Goal: Information Seeking & Learning: Learn about a topic

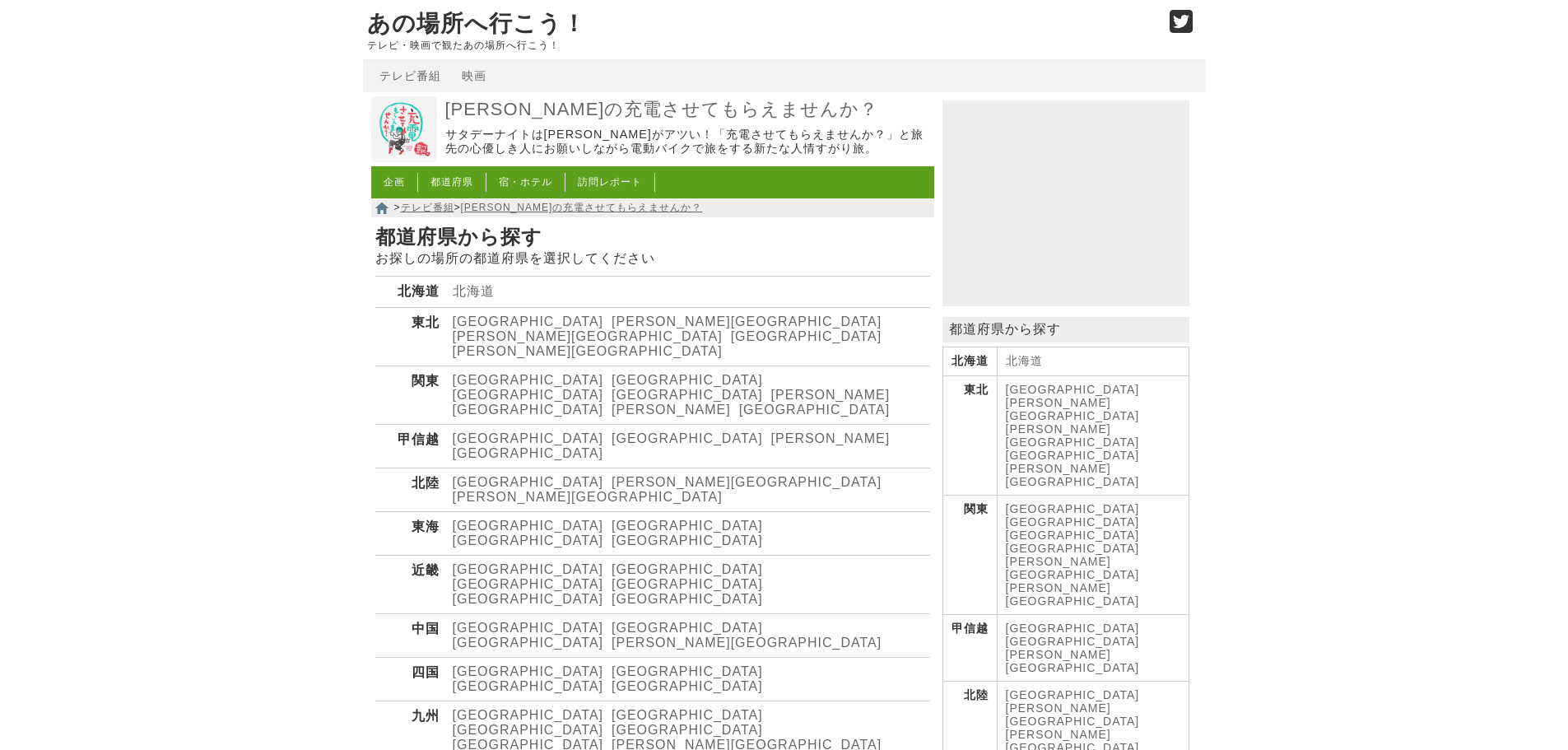
click at [568, 431] on link "[PERSON_NAME][GEOGRAPHIC_DATA]" at bounding box center [671, 445] width 438 height 28
click at [611, 475] on link "[PERSON_NAME][GEOGRAPHIC_DATA]" at bounding box center [746, 482] width 270 height 14
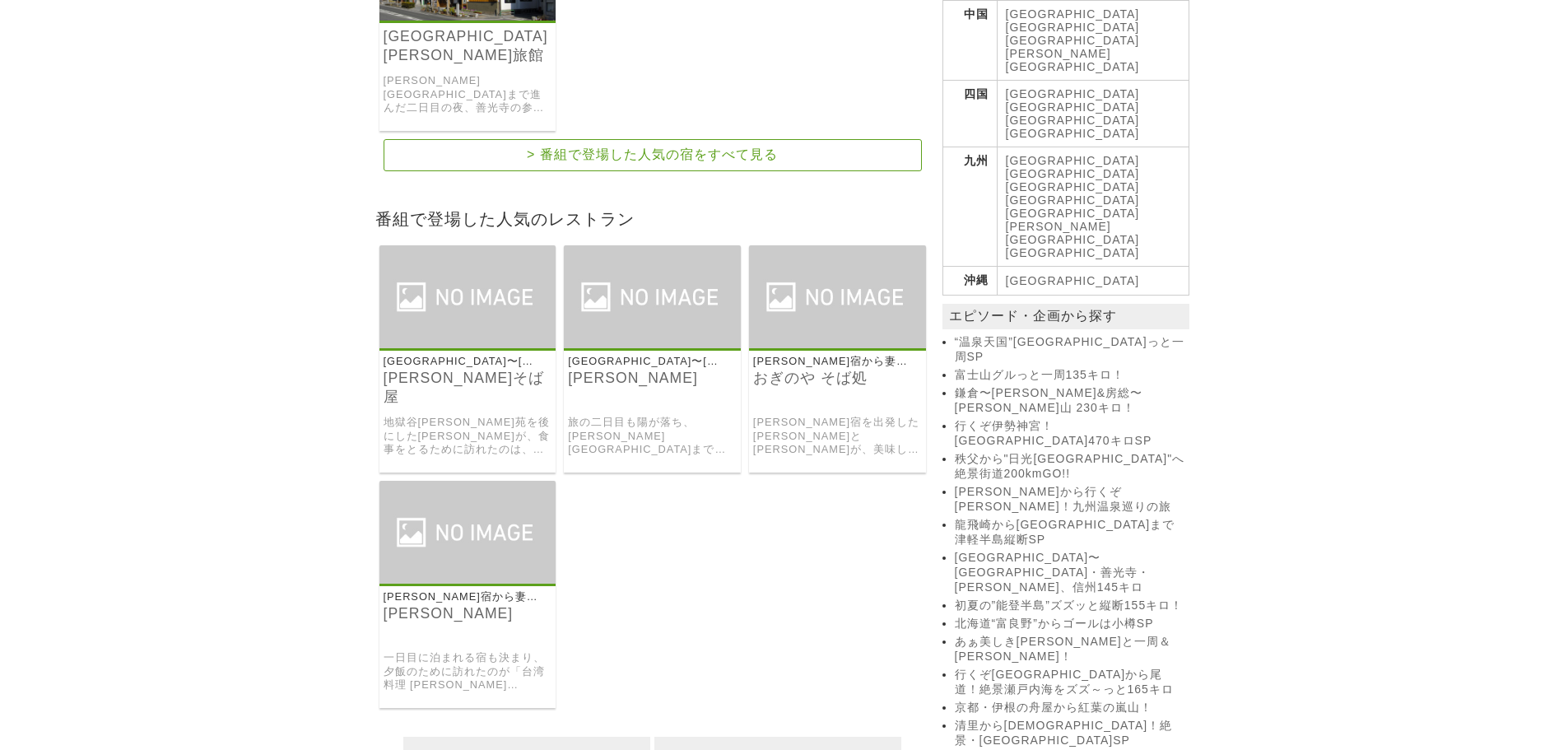
scroll to position [1153, 0]
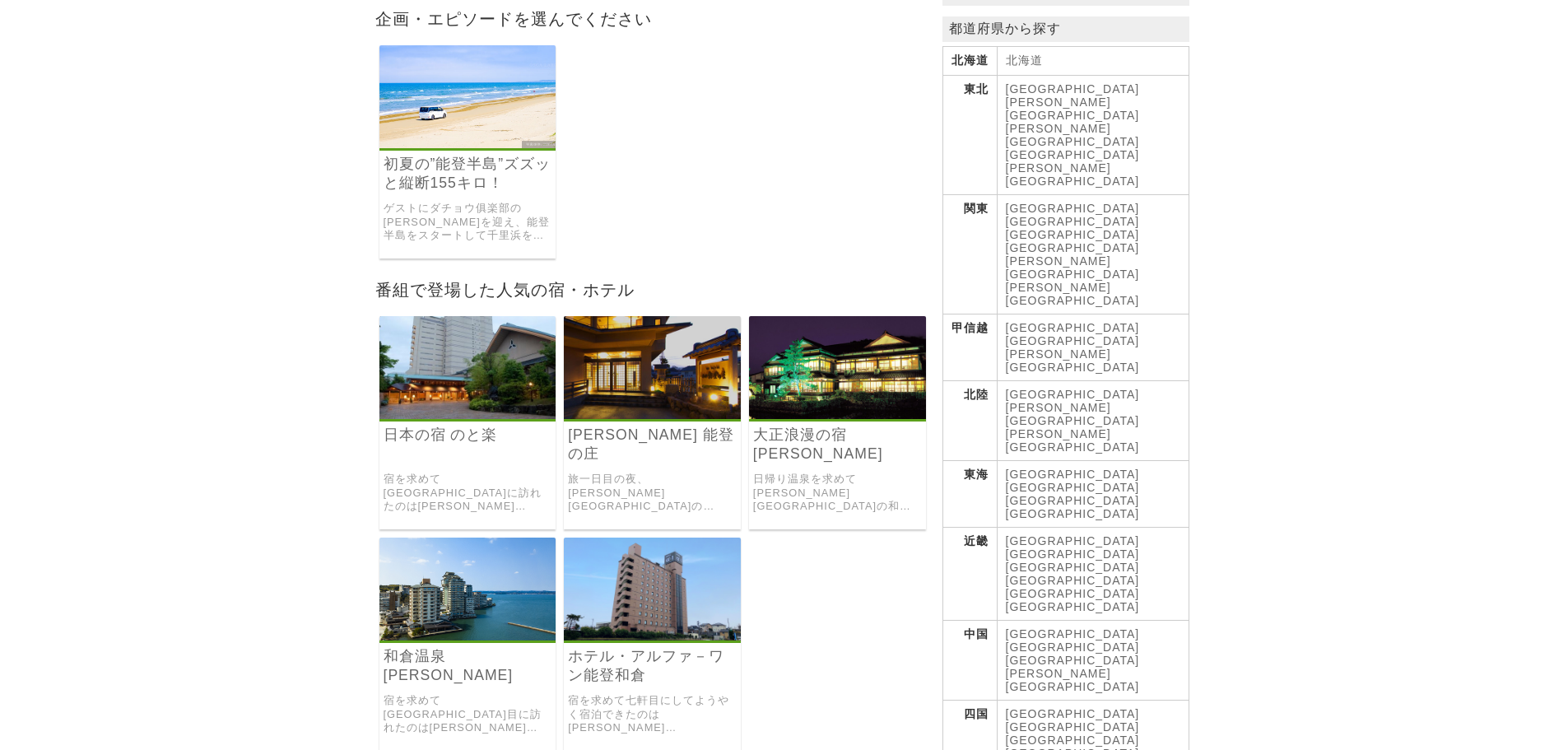
scroll to position [330, 0]
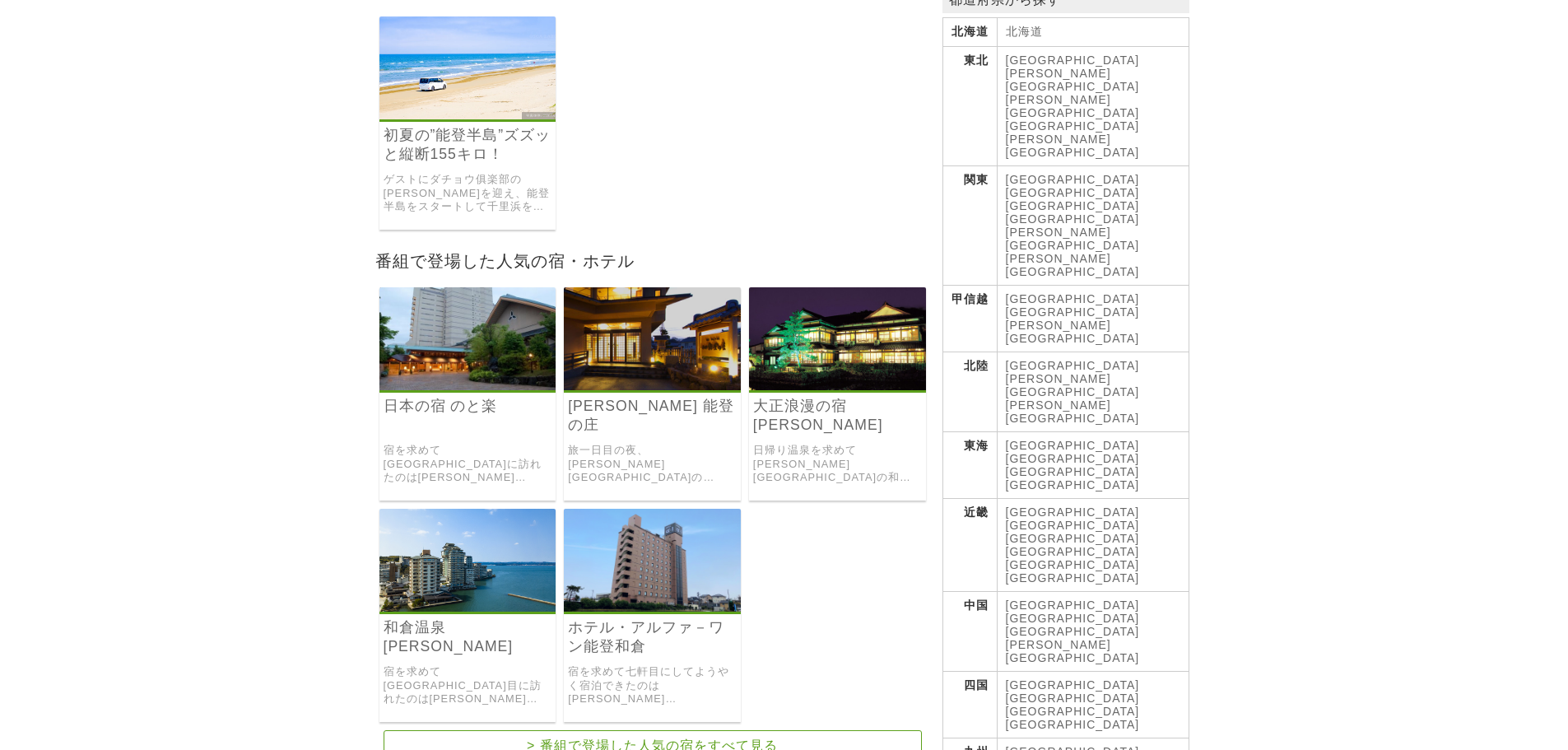
click at [873, 323] on img at bounding box center [837, 339] width 177 height 103
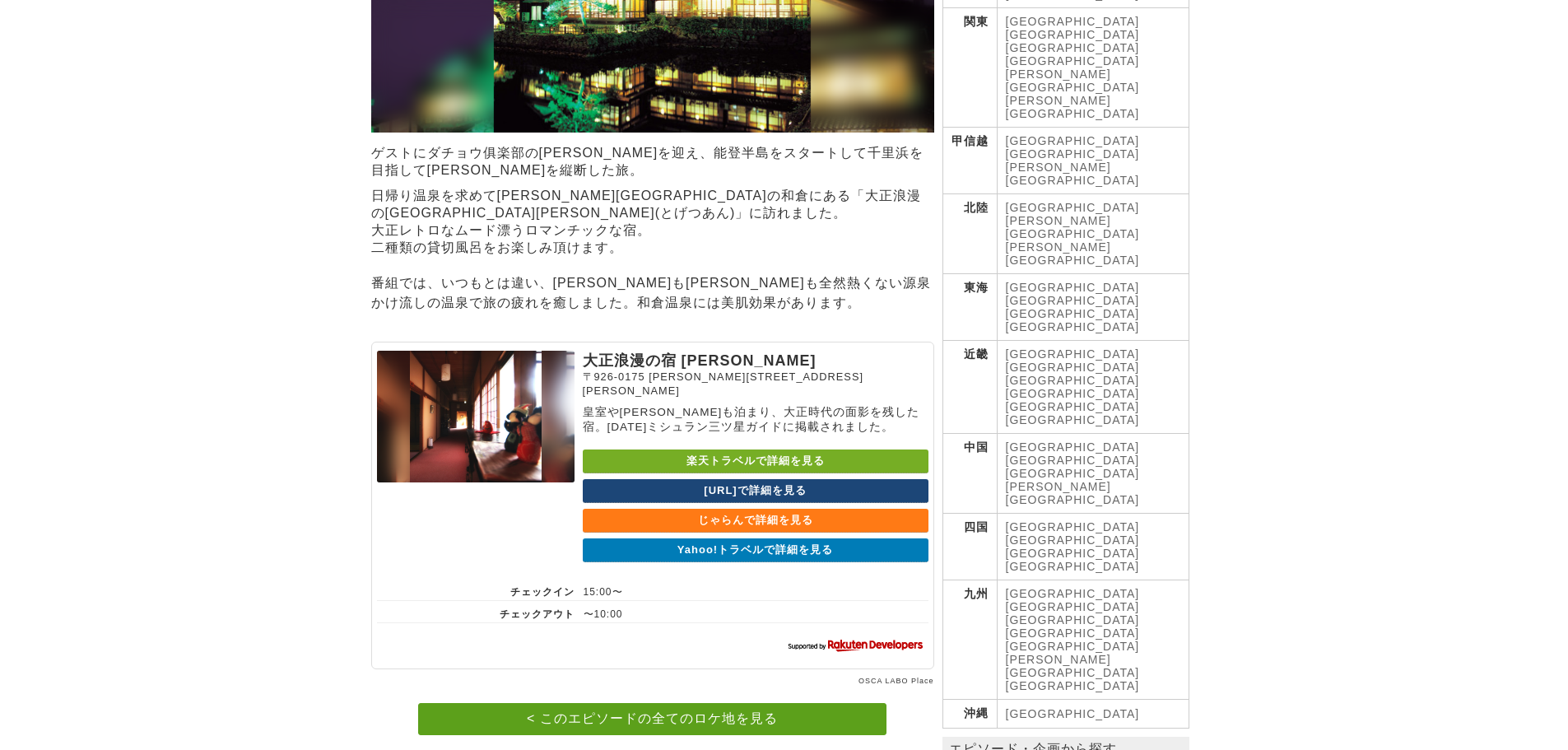
scroll to position [494, 0]
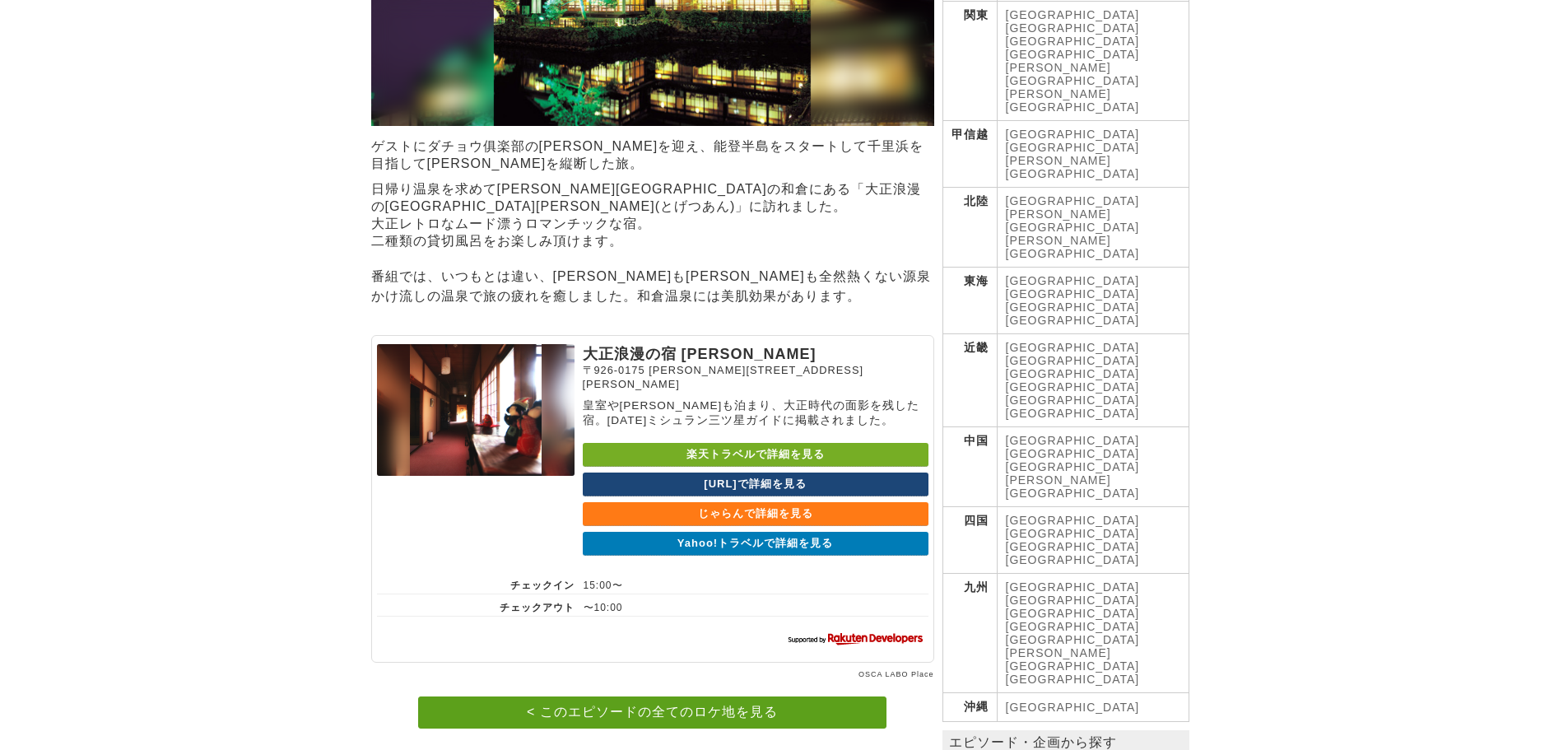
click at [688, 453] on link "楽天トラベルで詳細を見る" at bounding box center [755, 454] width 346 height 24
click at [657, 483] on link "一休.comで詳細を見る" at bounding box center [755, 484] width 346 height 24
click at [697, 552] on link "Yahoo!トラベルで詳細を見る" at bounding box center [755, 543] width 346 height 24
click at [695, 522] on link "じゃらんで詳細を見る" at bounding box center [755, 514] width 346 height 24
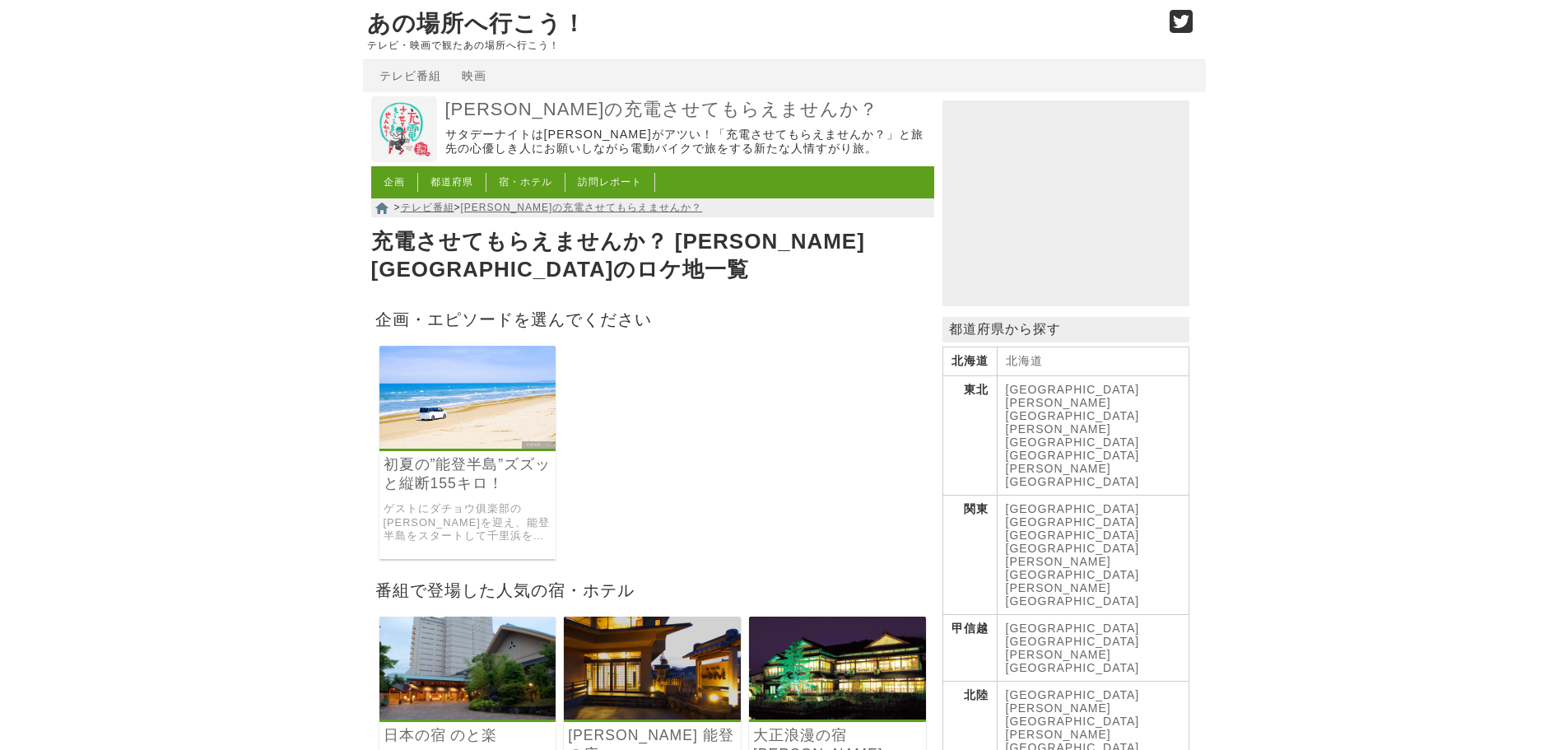
scroll to position [330, 0]
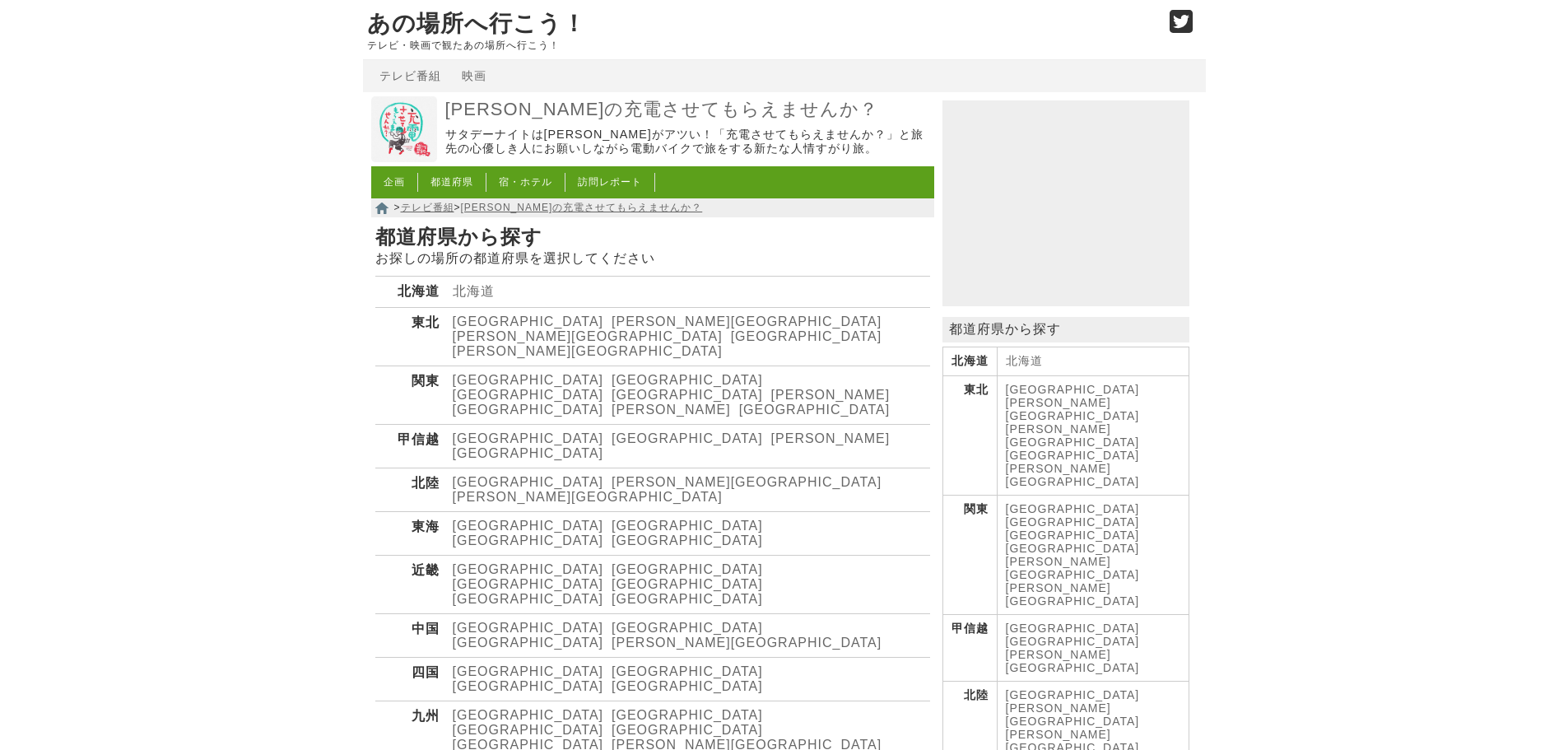
click at [766, 403] on link "[GEOGRAPHIC_DATA]" at bounding box center [815, 410] width 151 height 14
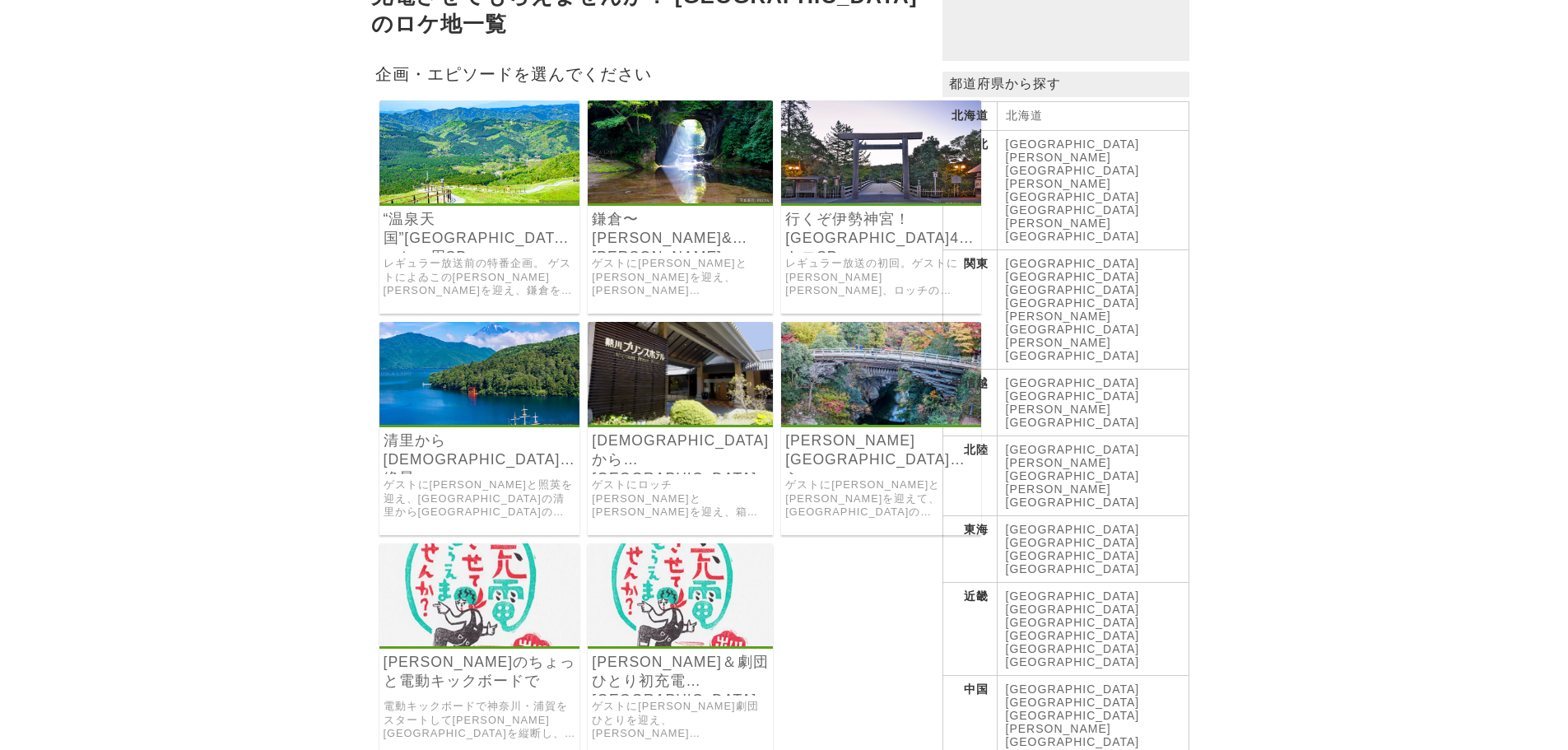
scroll to position [83, 0]
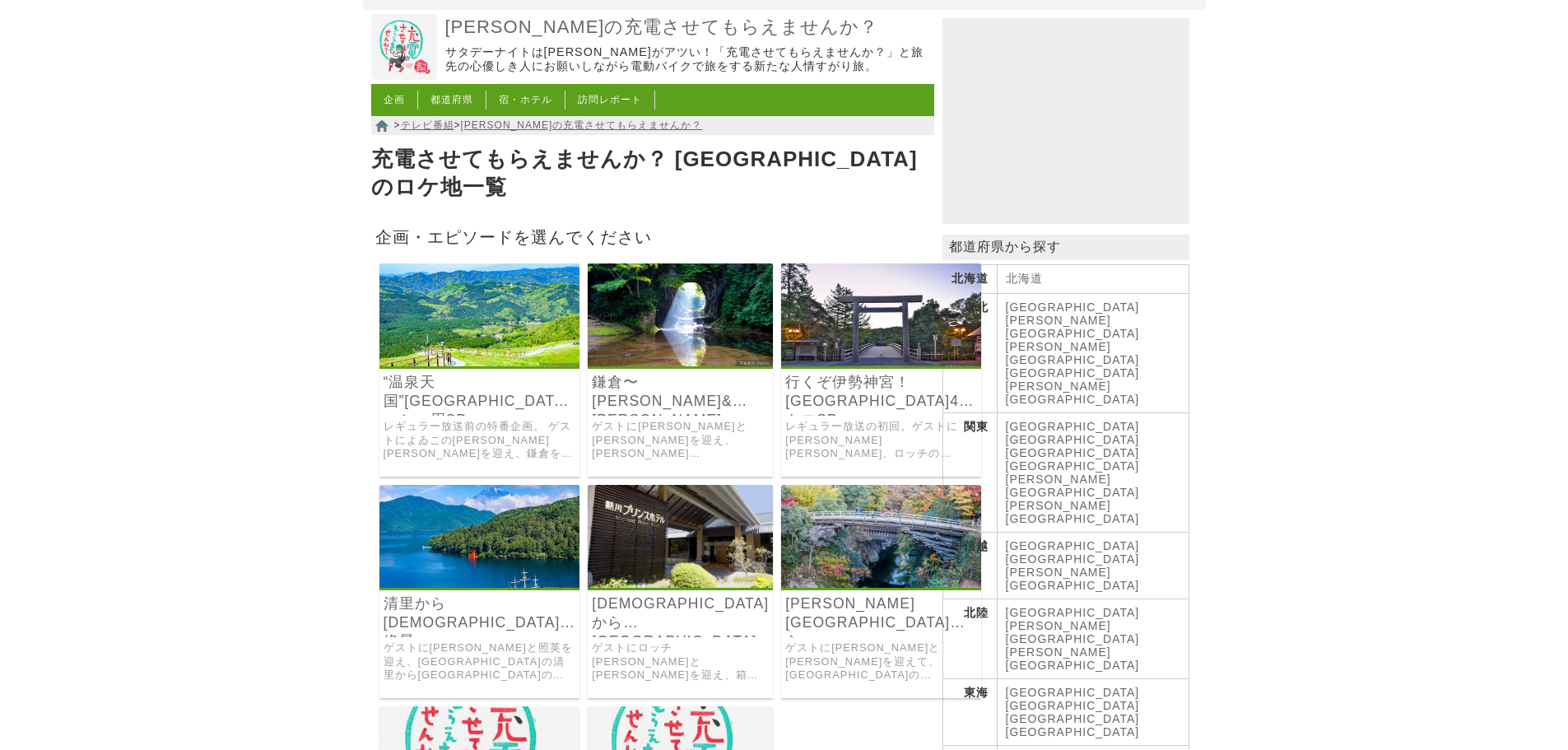
click at [837, 419] on link "レギュラー放送の初回。ゲストに[PERSON_NAME][PERSON_NAME]、ロッチの[PERSON_NAME]、[PERSON_NAME]、を迎え、横…" at bounding box center [881, 440] width 192 height 41
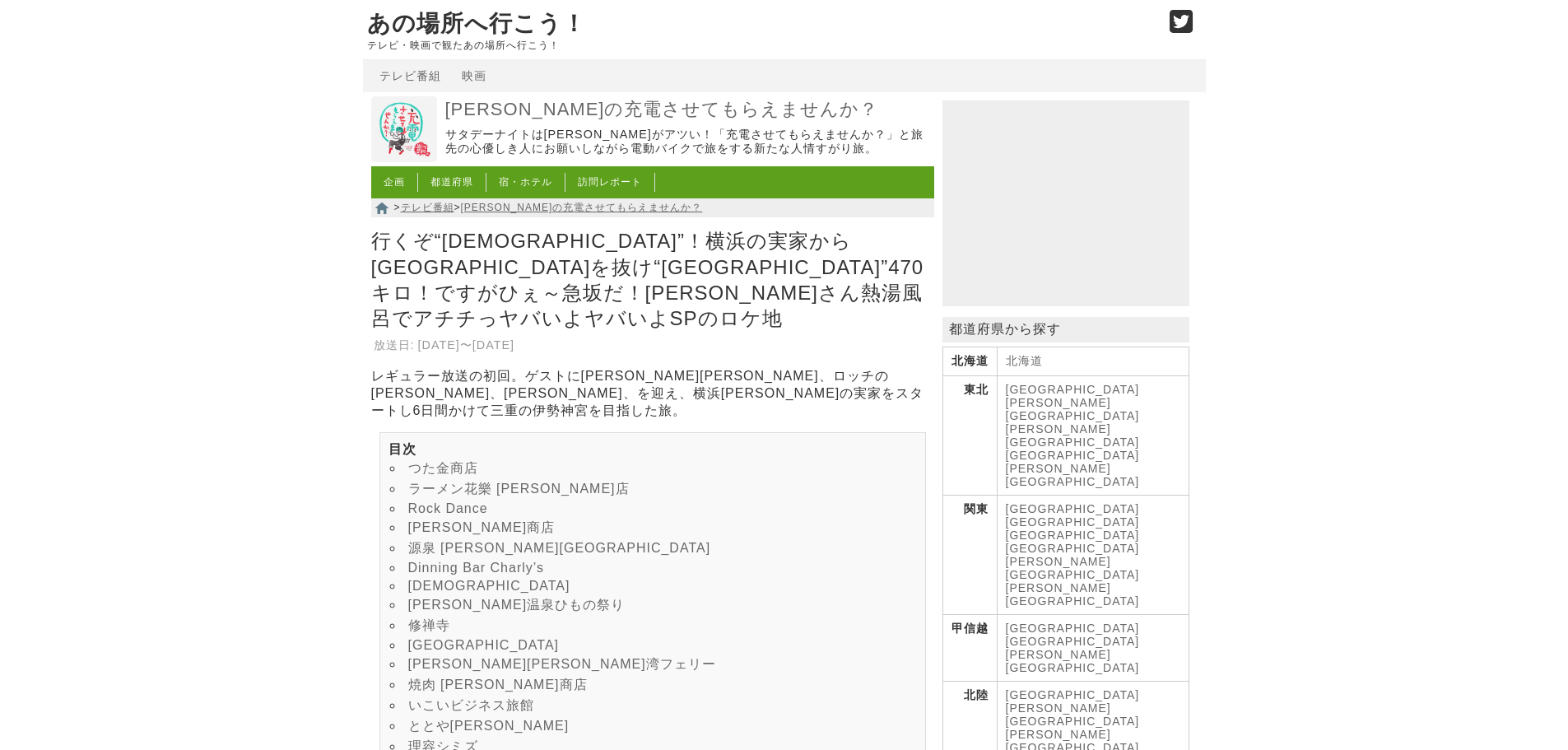
click at [471, 461] on link "つた金商店" at bounding box center [442, 468] width 70 height 14
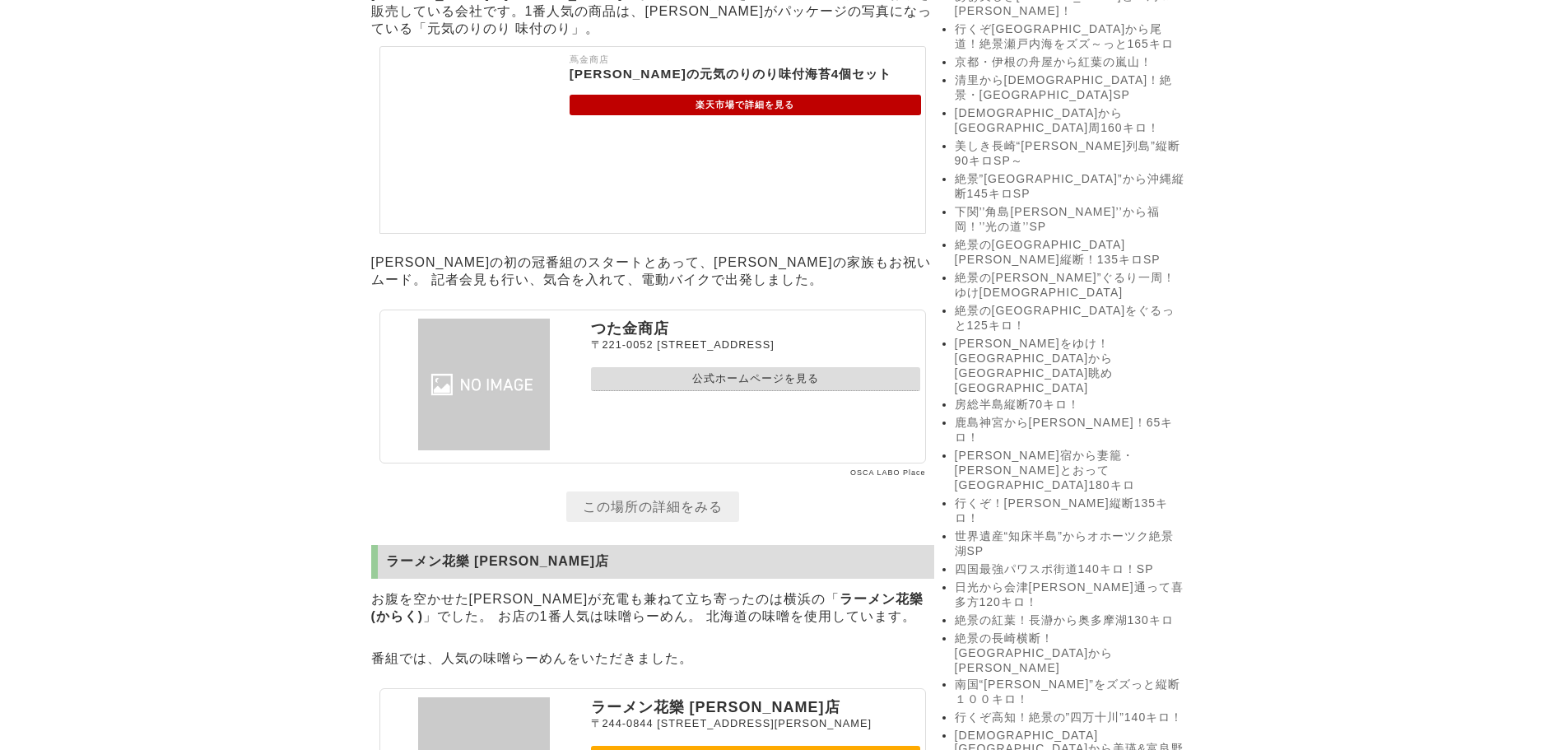
click at [644, 391] on link "公式ホームページを見る" at bounding box center [755, 379] width 330 height 24
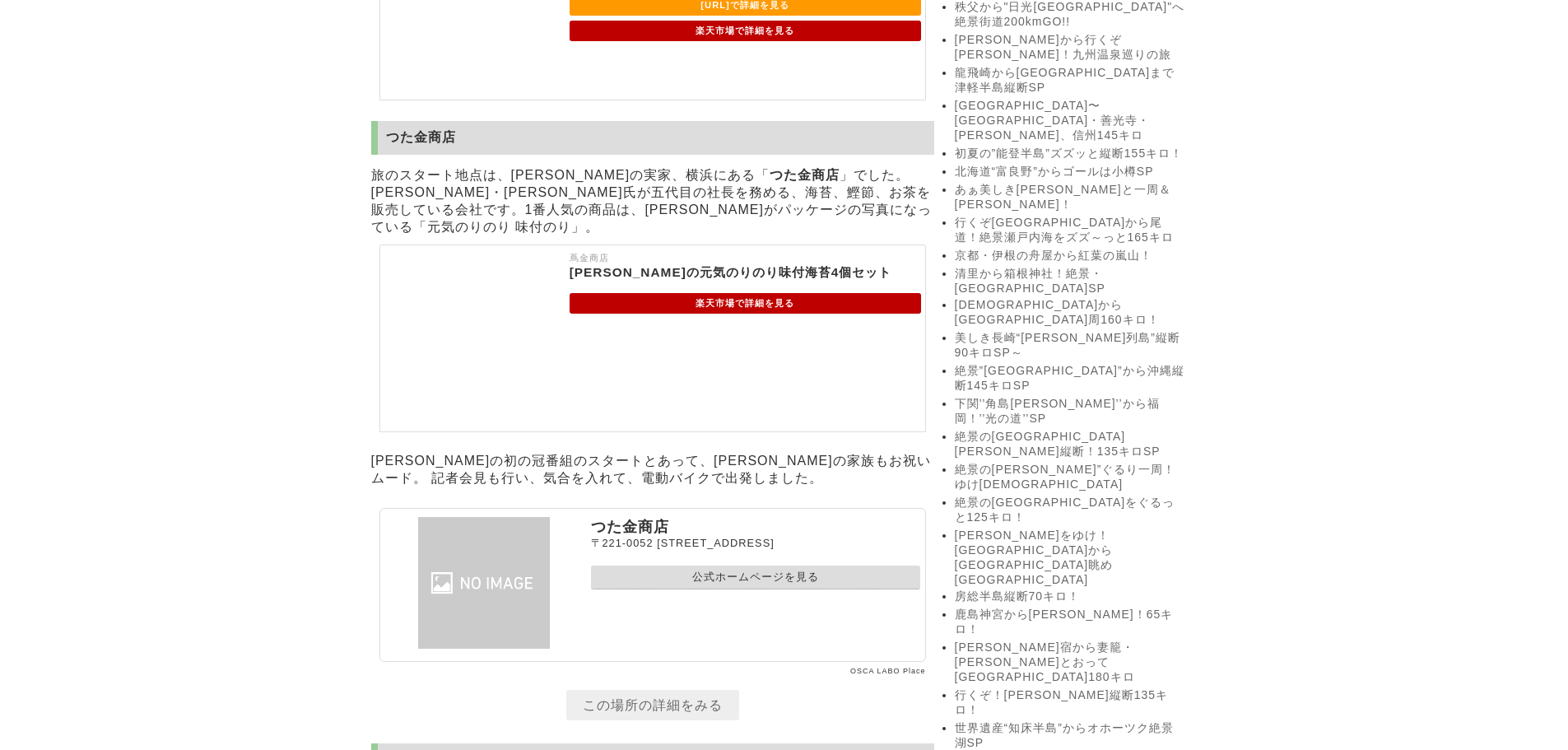
scroll to position [1087, 0]
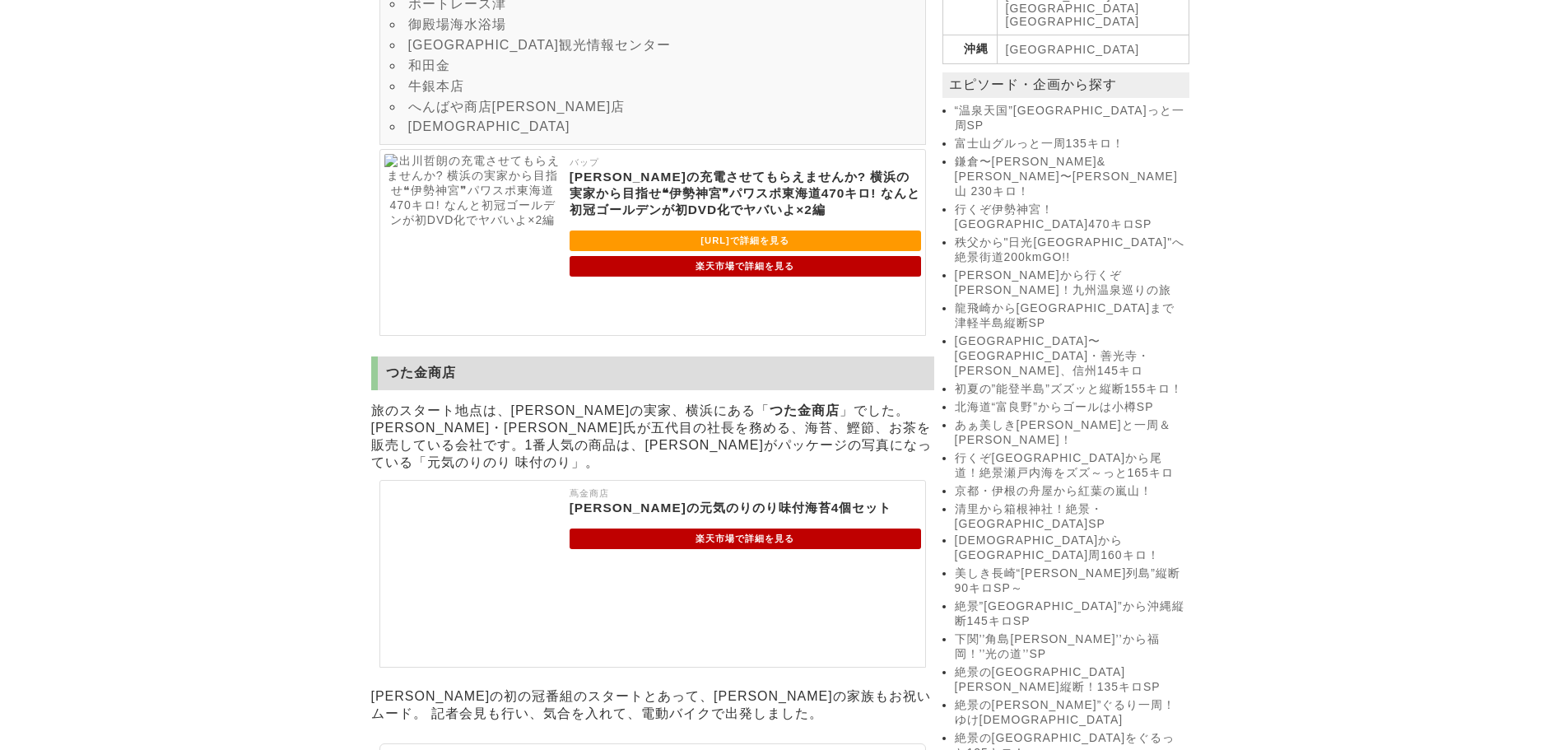
scroll to position [1153, 0]
click at [696, 548] on link "楽天市場で詳細を見る" at bounding box center [745, 538] width 352 height 20
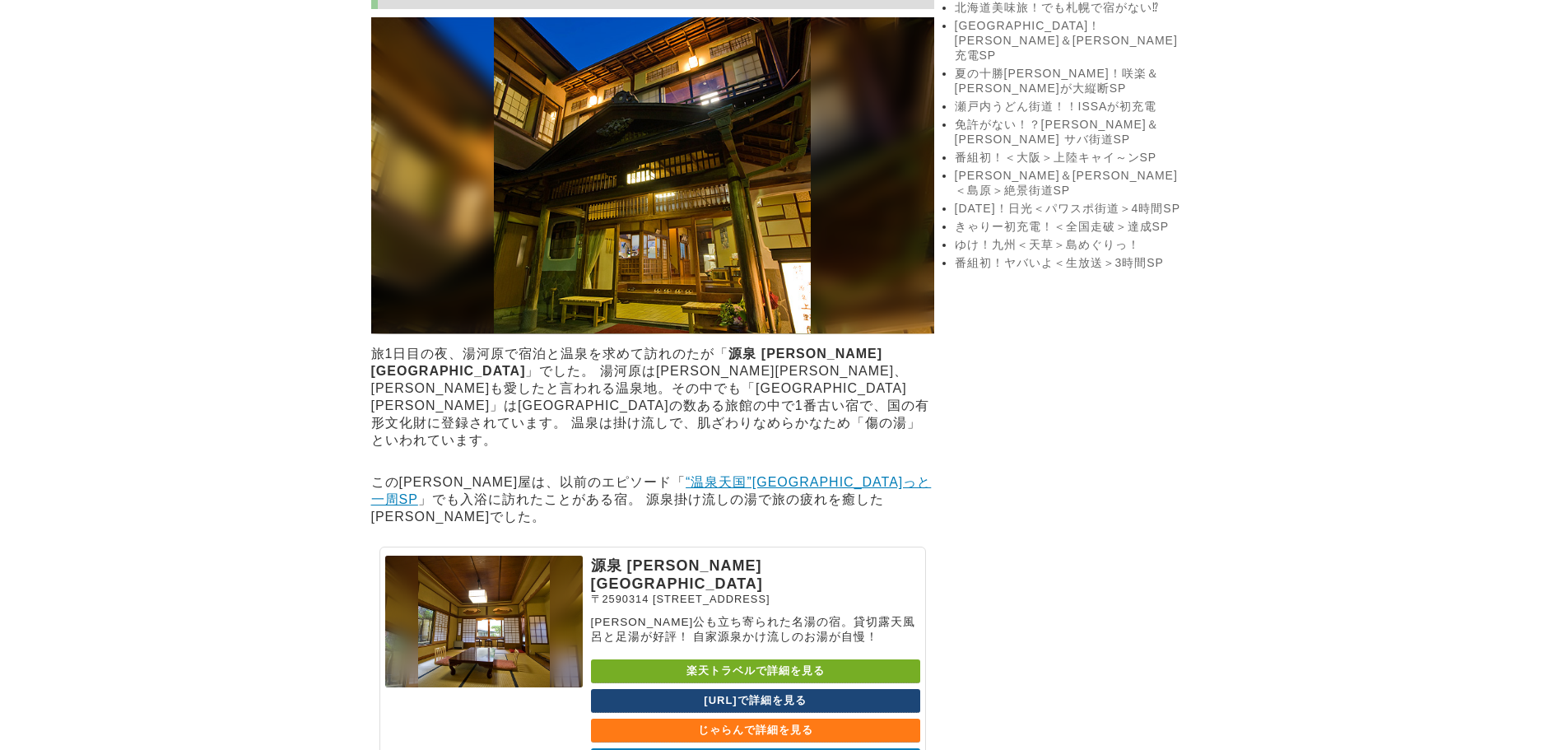
scroll to position [3458, 0]
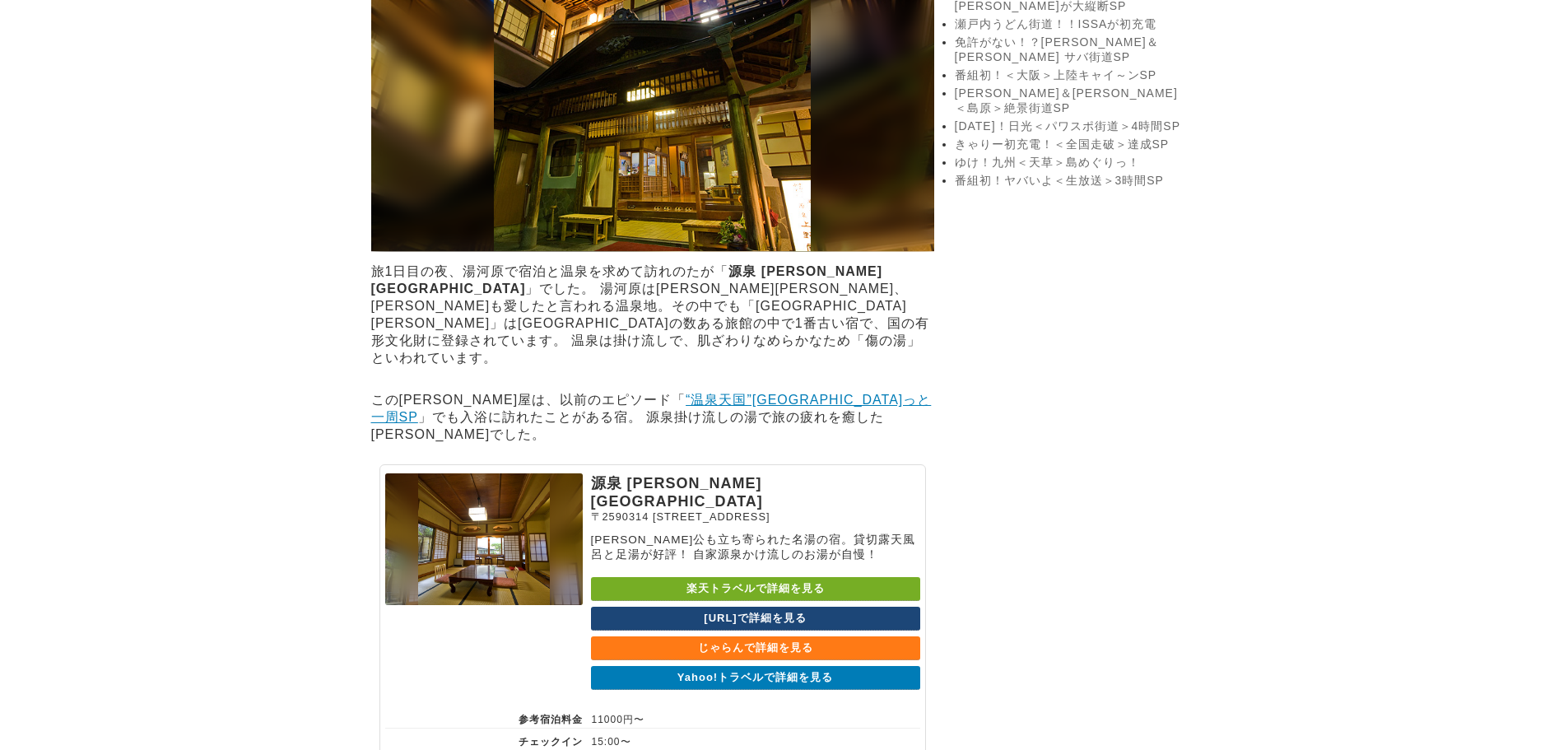
click at [815, 601] on link "楽天トラベルで詳細を見る" at bounding box center [755, 588] width 330 height 24
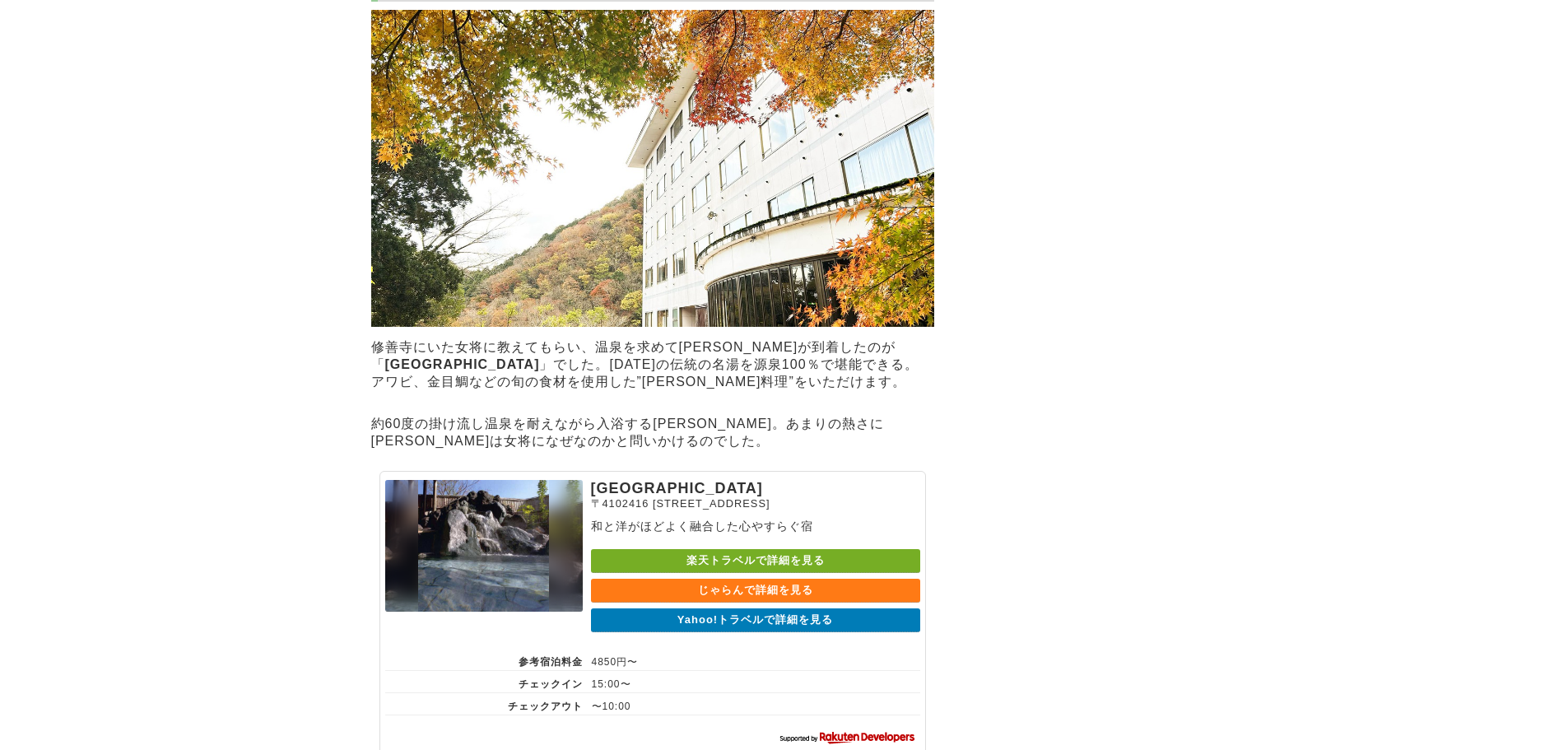
scroll to position [6997, 0]
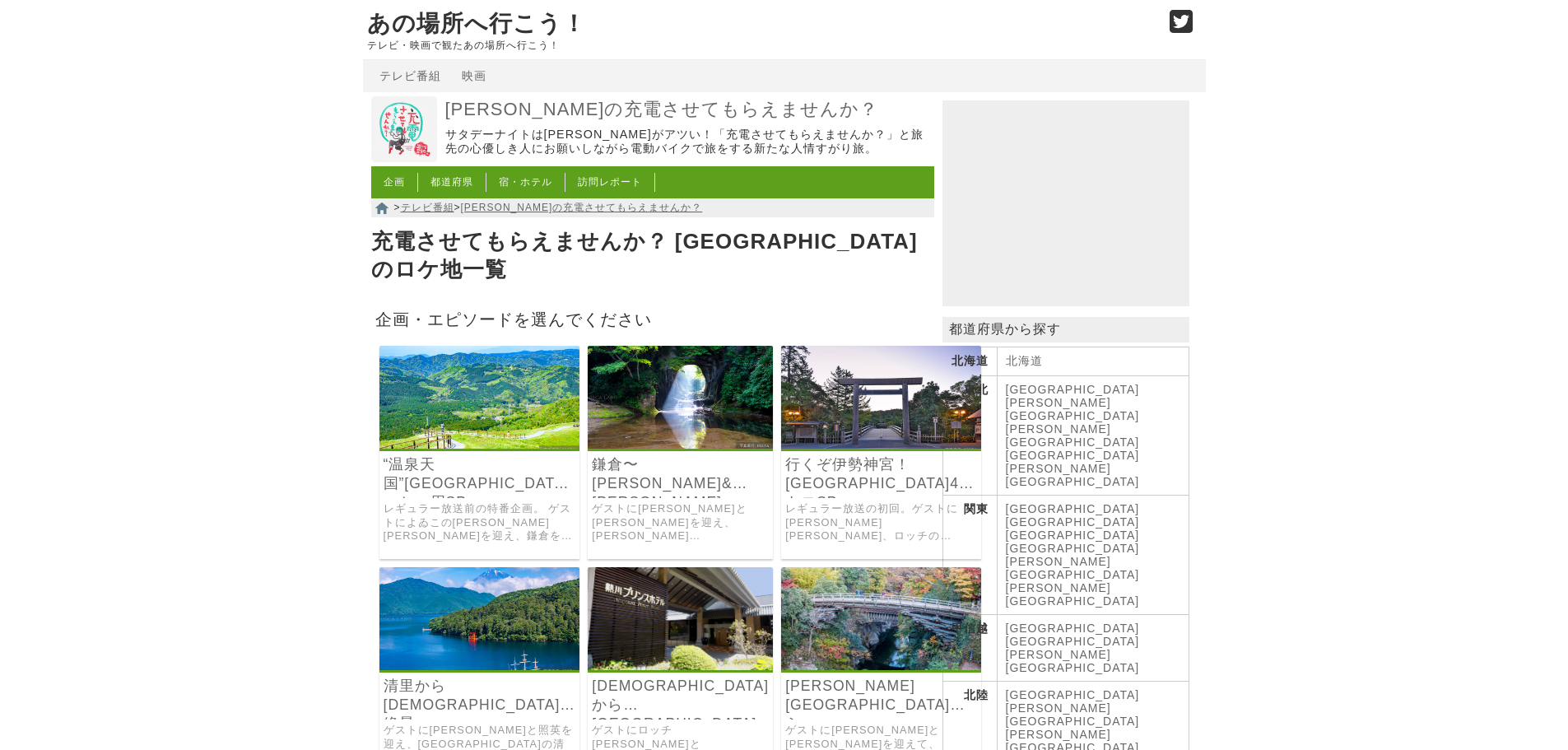
scroll to position [83, 0]
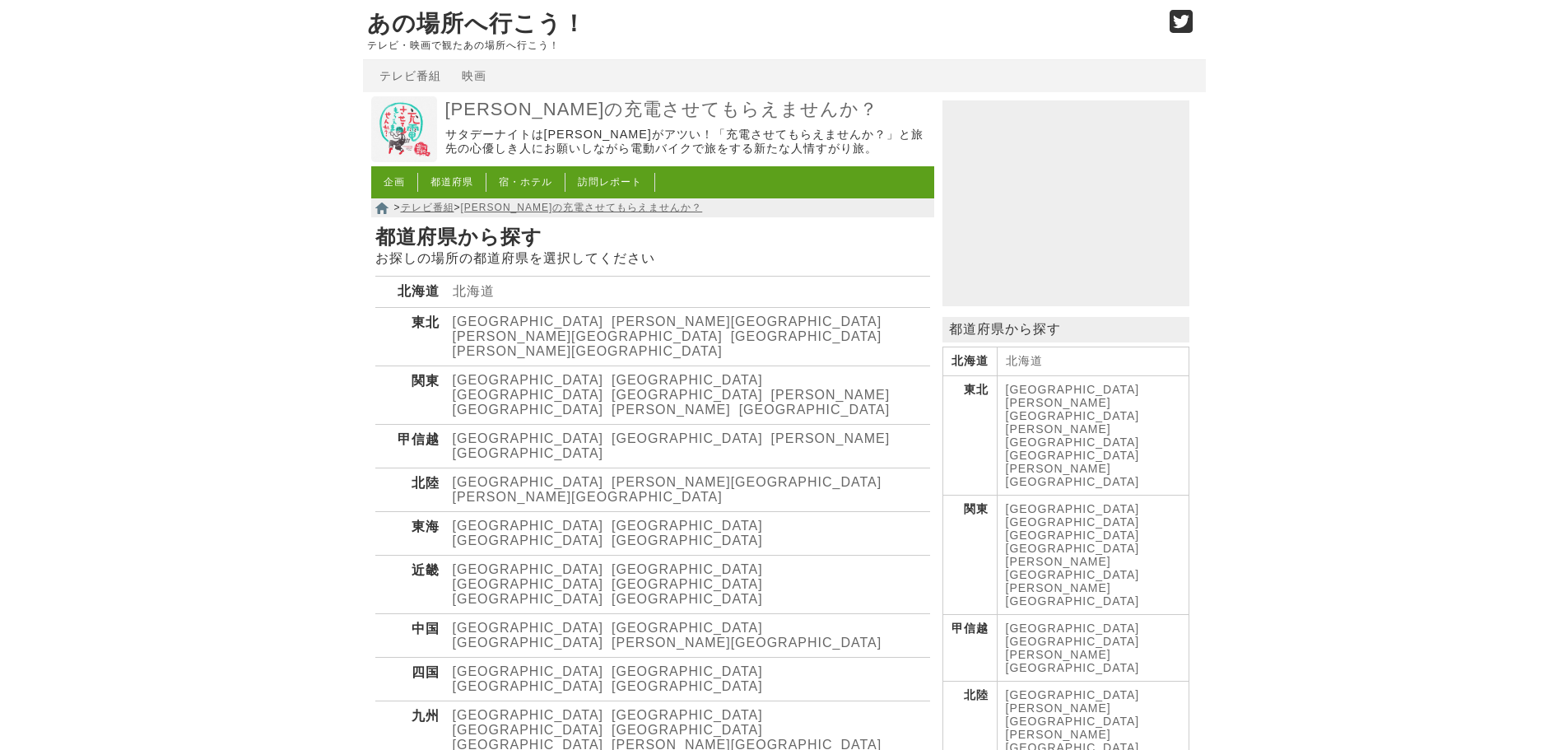
click at [411, 28] on link "あの場所へ行こう！" at bounding box center [476, 23] width 219 height 26
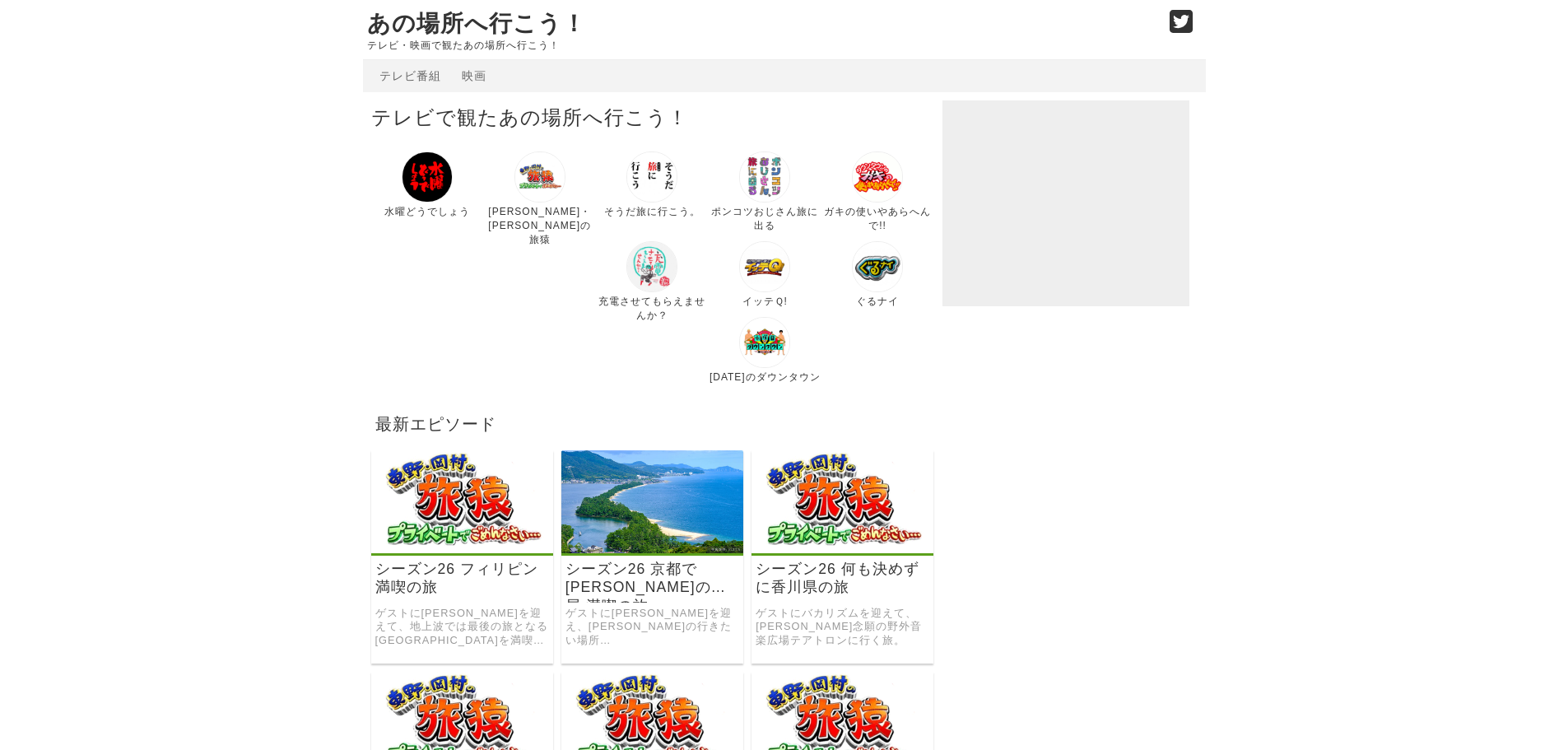
click at [658, 193] on img at bounding box center [651, 176] width 51 height 51
click at [852, 277] on img at bounding box center [877, 266] width 51 height 51
click at [413, 193] on img at bounding box center [426, 176] width 51 height 51
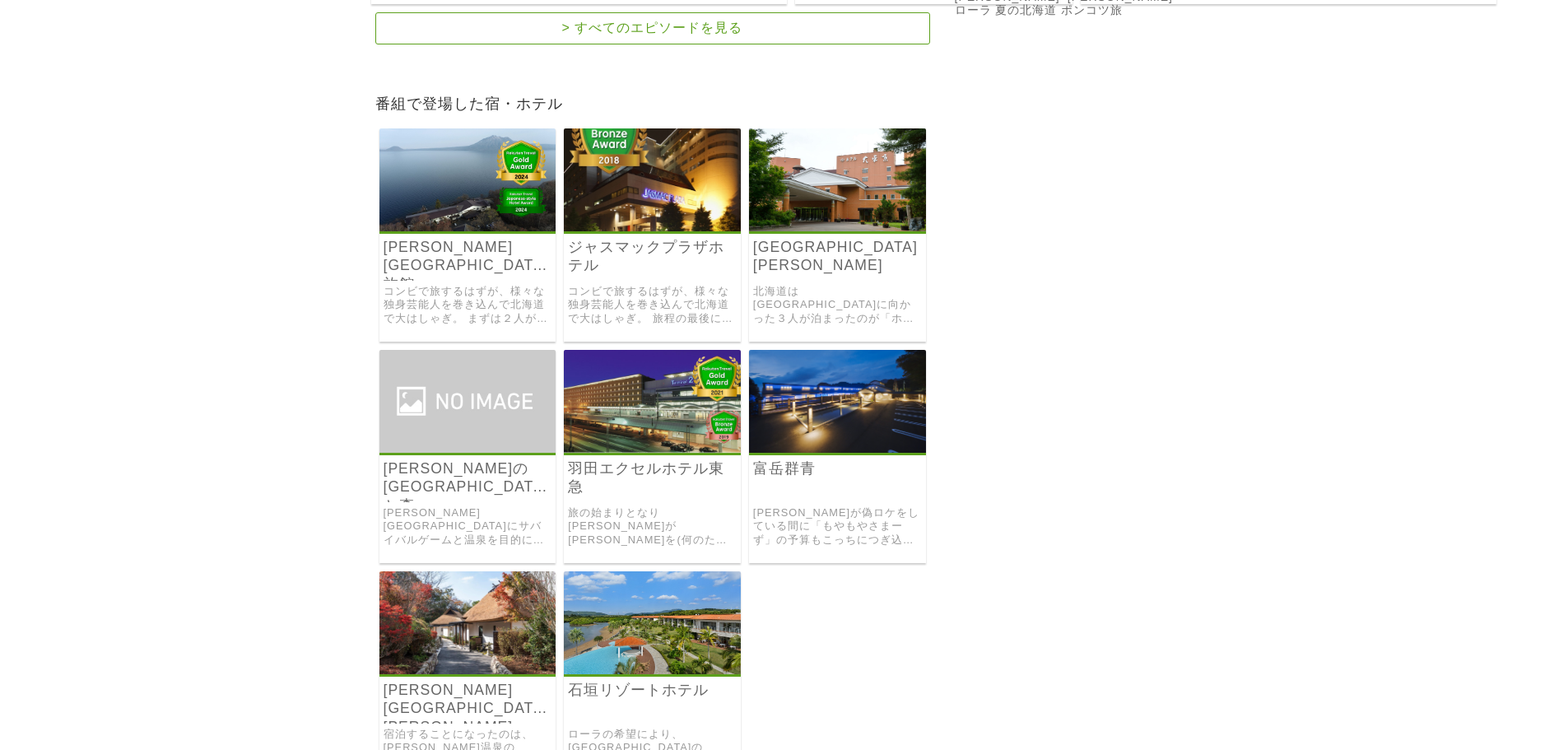
scroll to position [823, 0]
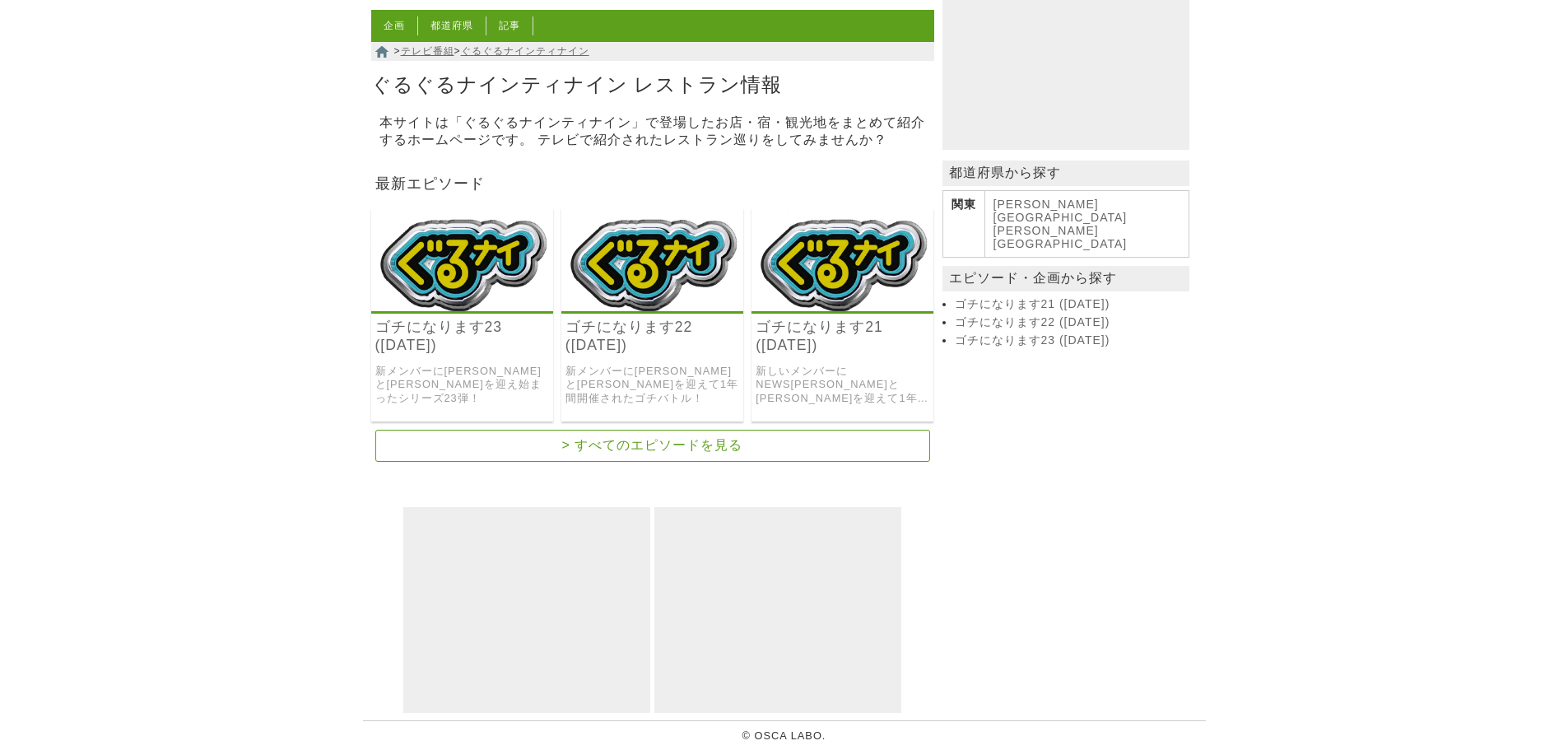
scroll to position [172, 0]
click at [441, 287] on img at bounding box center [462, 259] width 182 height 103
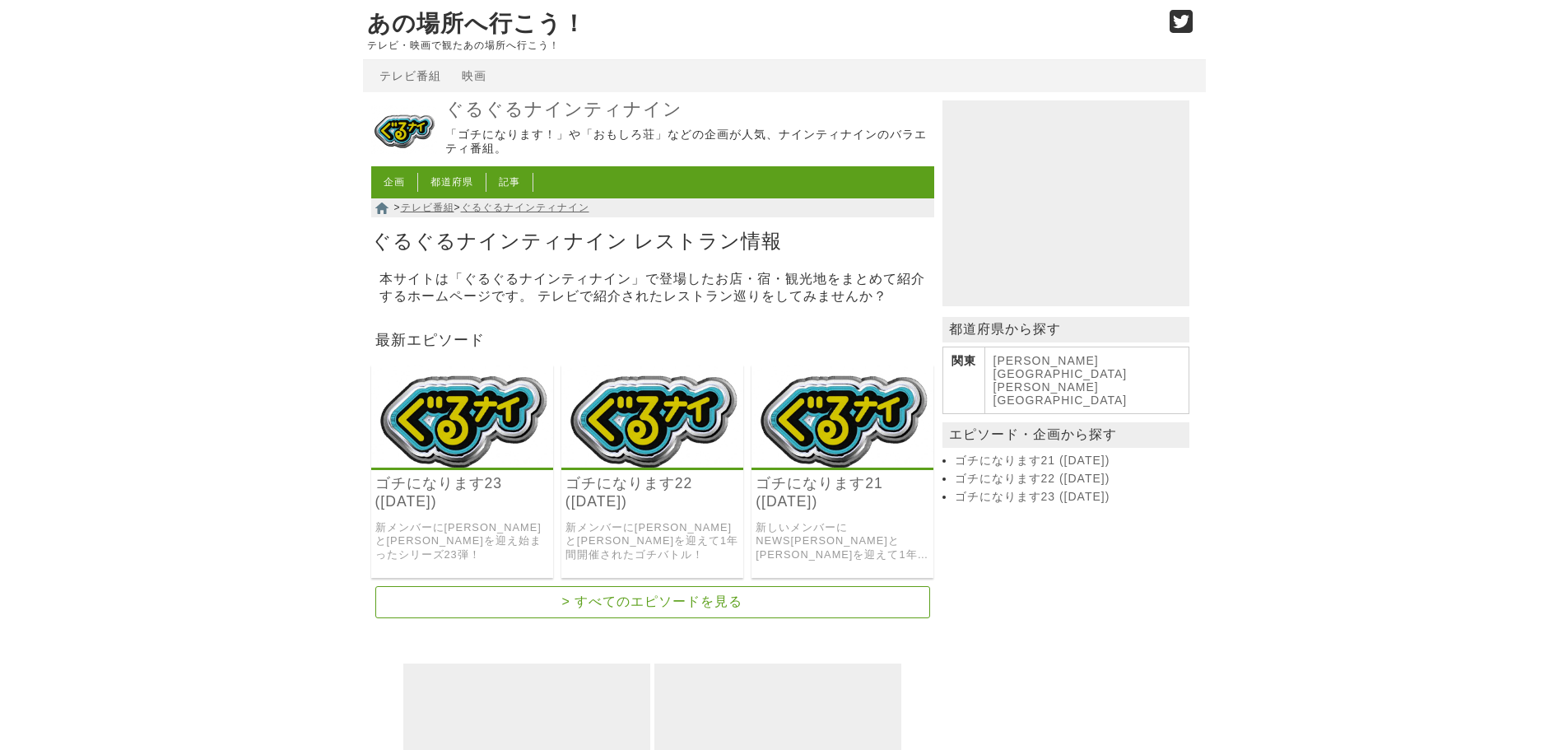
scroll to position [172, 0]
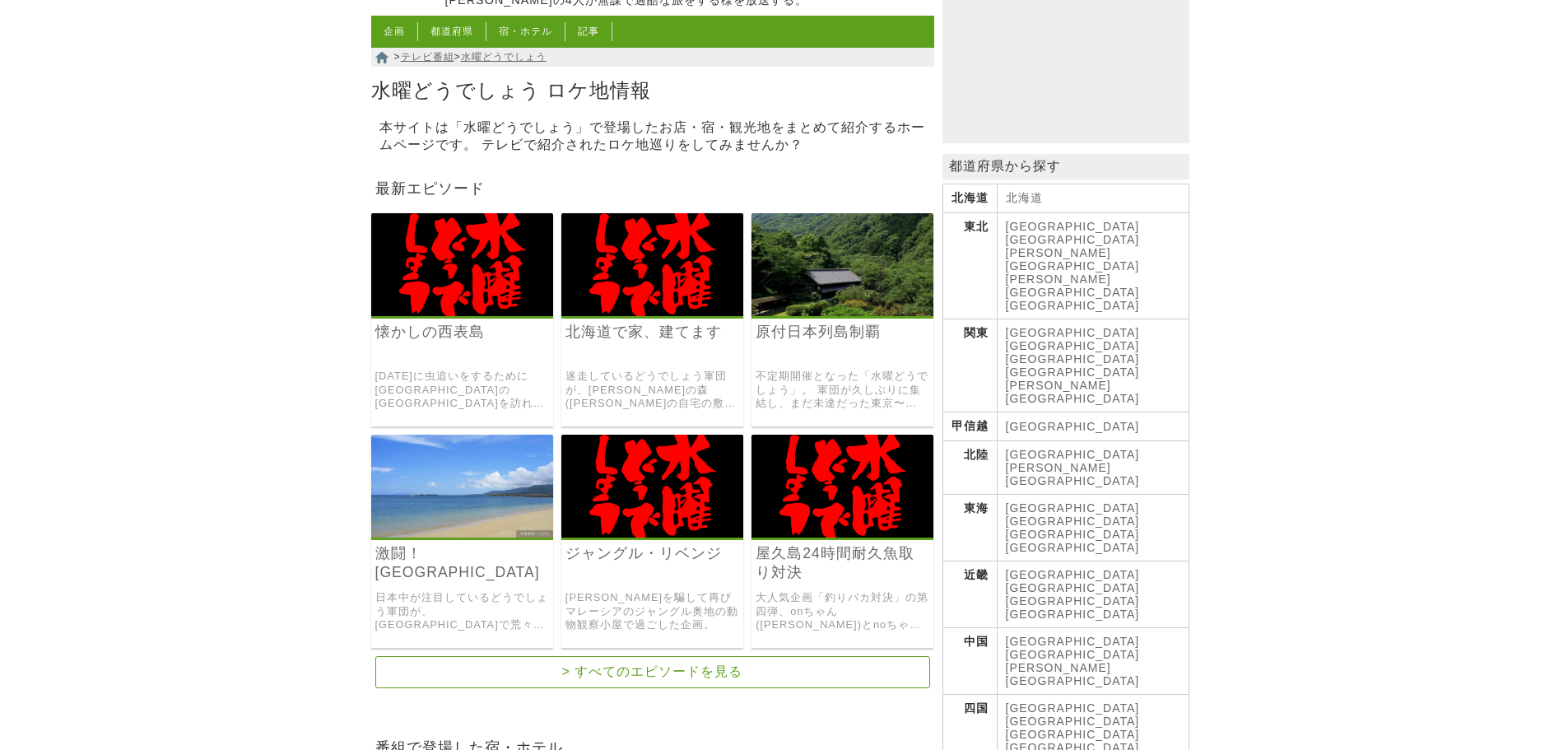
scroll to position [164, 0]
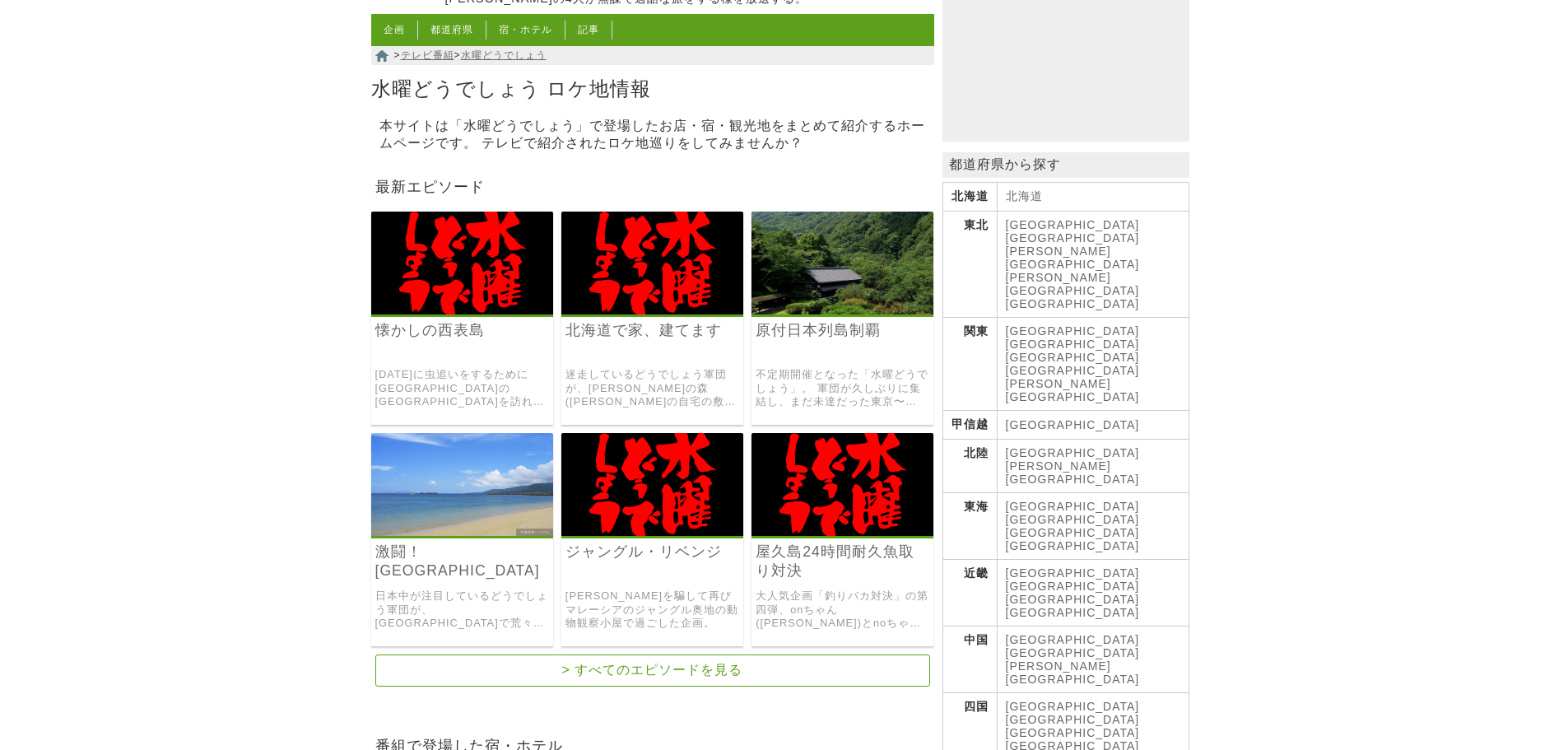
click at [456, 257] on img at bounding box center [462, 263] width 182 height 103
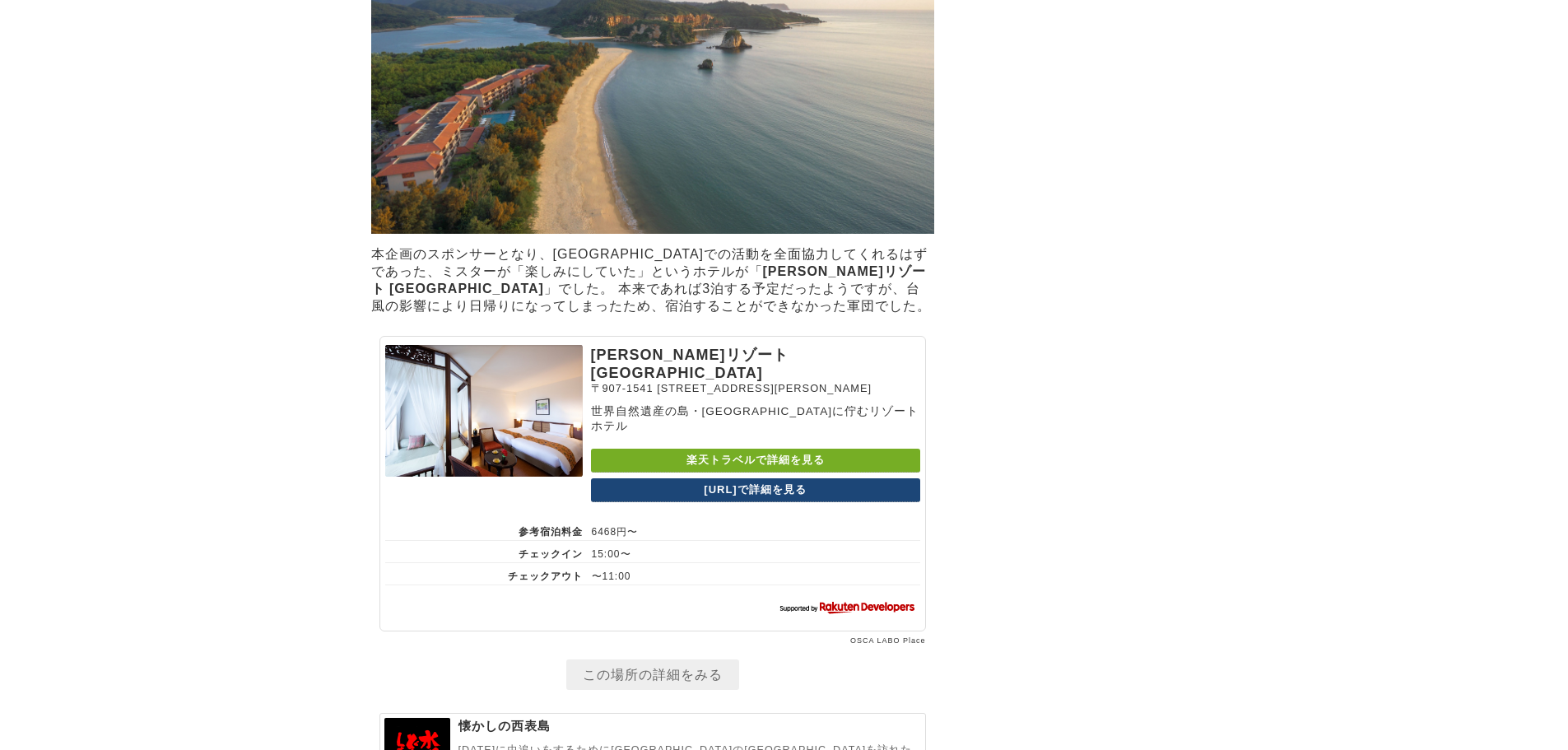
scroll to position [4775, 0]
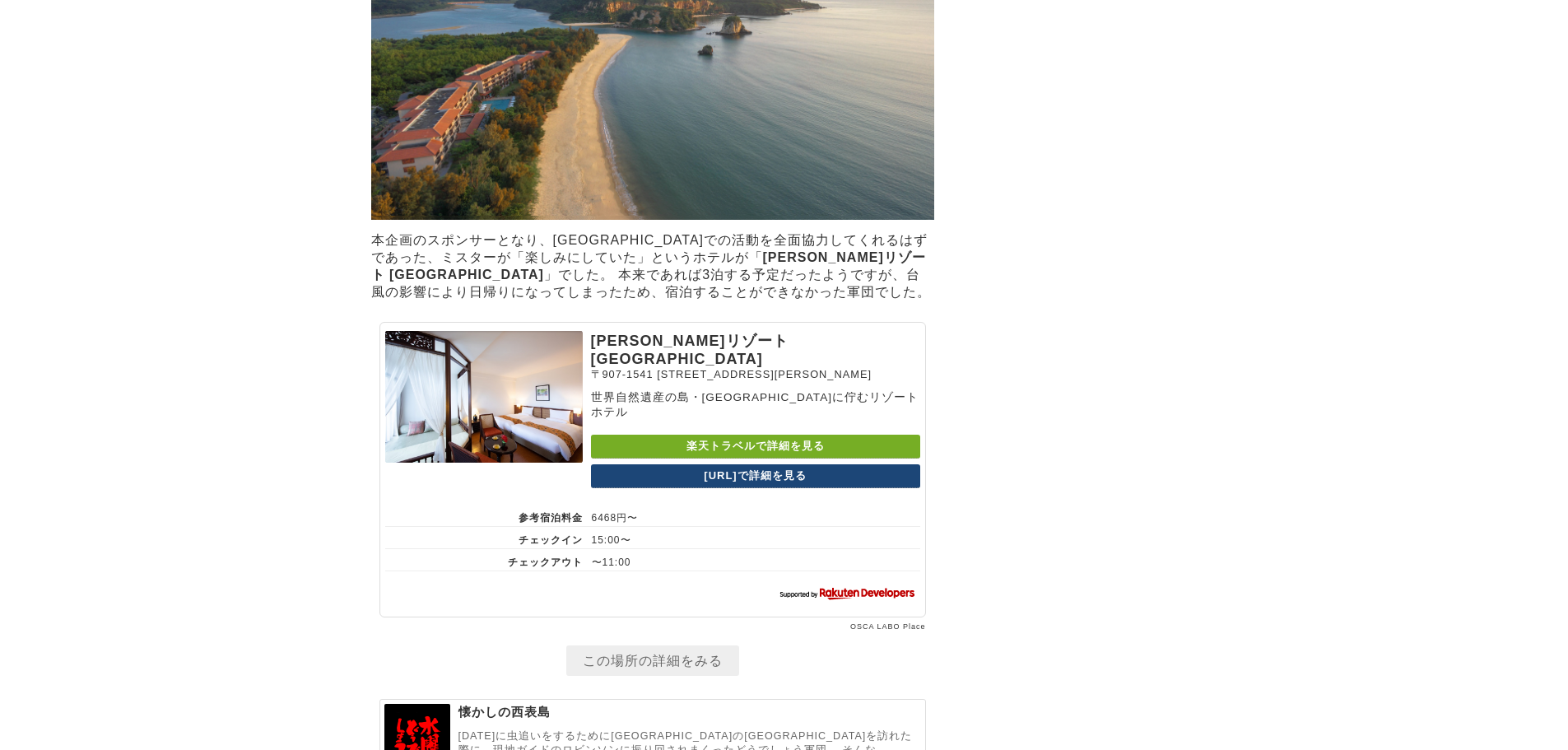
click at [675, 459] on link "楽天トラベルで詳細を見る" at bounding box center [755, 446] width 330 height 24
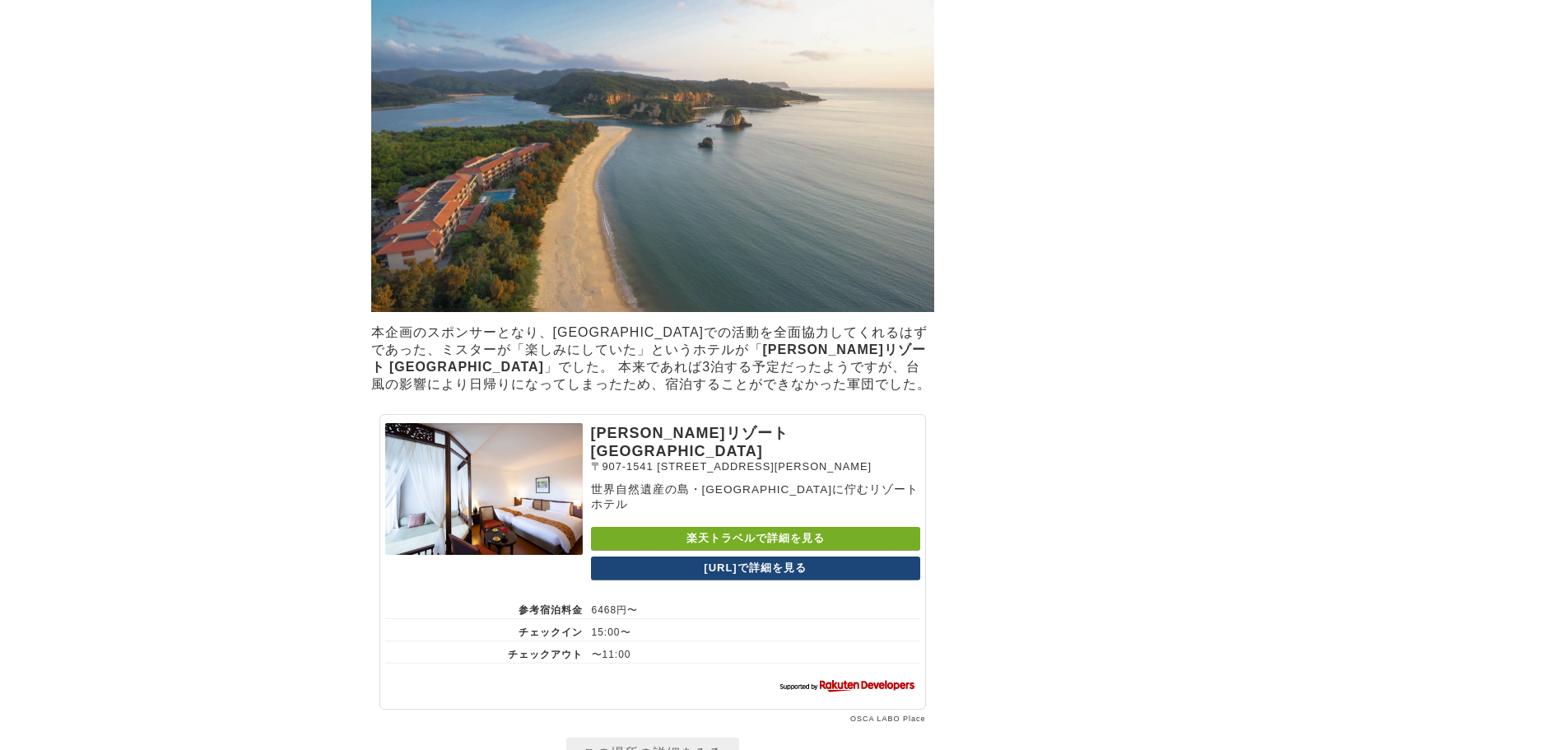
scroll to position [4461, 0]
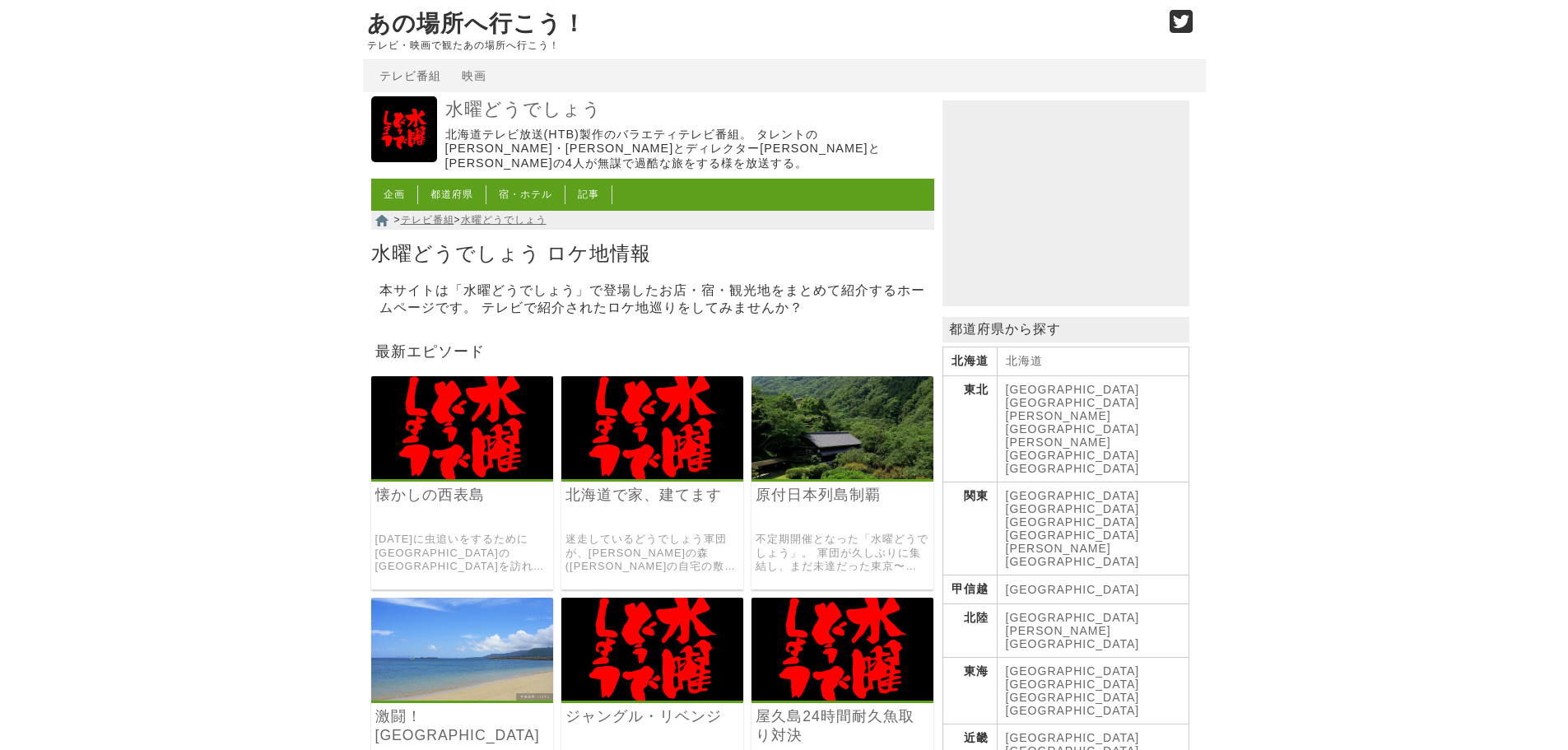
scroll to position [164, 0]
